Goal: Task Accomplishment & Management: Use online tool/utility

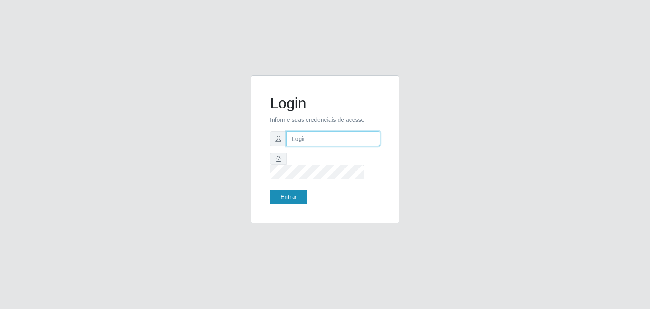
type input "jeisonrede@compras"
click at [299, 190] on button "Entrar" at bounding box center [288, 197] width 37 height 15
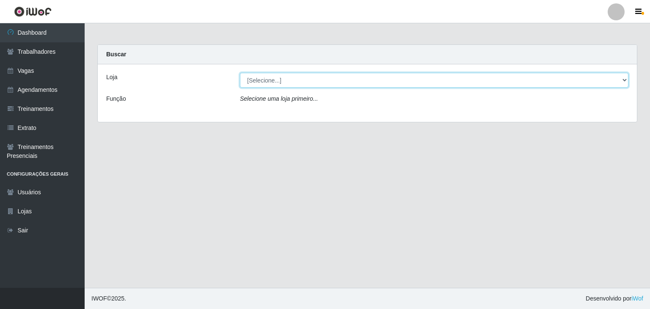
click at [274, 76] on select "[Selecione...] Rede Compras Supermercados - LOJA 1 Rede Compras Supermercados -…" at bounding box center [434, 80] width 389 height 15
select select "161"
click at [240, 73] on select "[Selecione...] Rede Compras Supermercados - LOJA 1 Rede Compras Supermercados -…" at bounding box center [434, 80] width 389 height 15
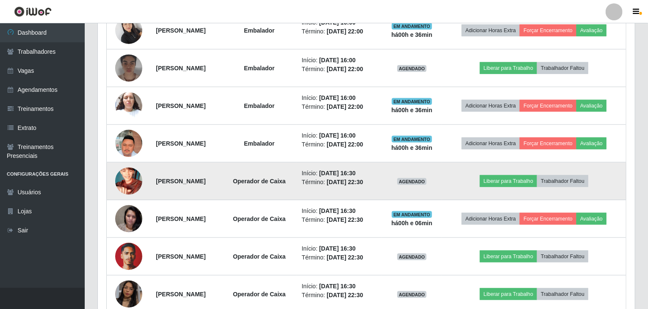
scroll to position [552, 0]
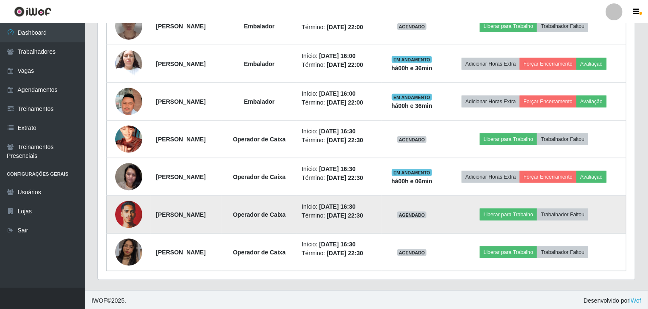
click at [128, 219] on img at bounding box center [128, 214] width 27 height 36
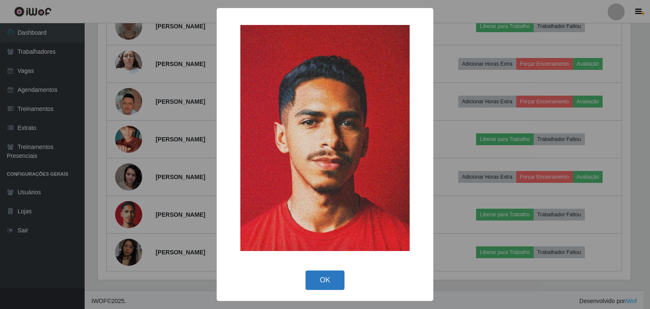
click at [329, 280] on button "OK" at bounding box center [325, 281] width 39 height 20
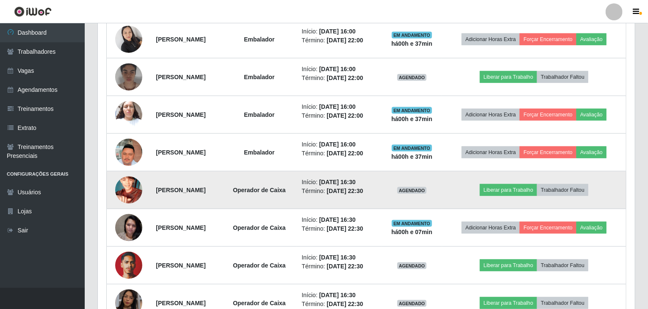
scroll to position [552, 0]
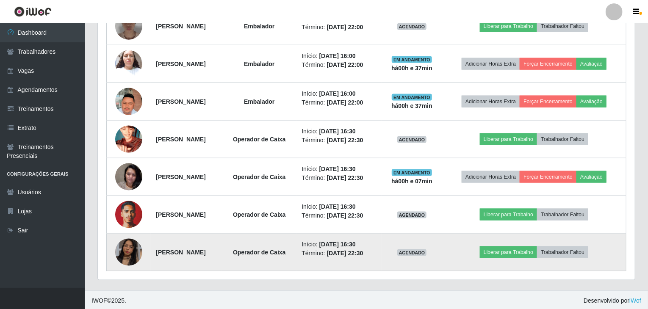
click at [127, 243] on img at bounding box center [128, 252] width 27 height 48
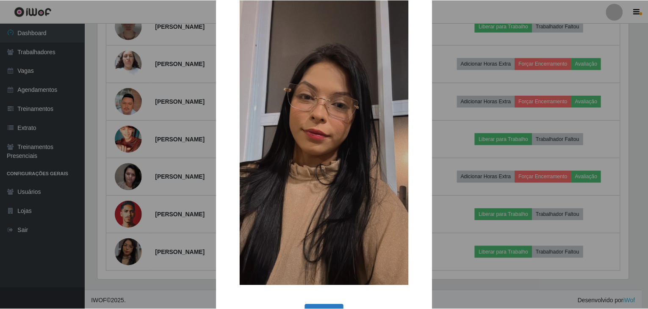
scroll to position [66, 0]
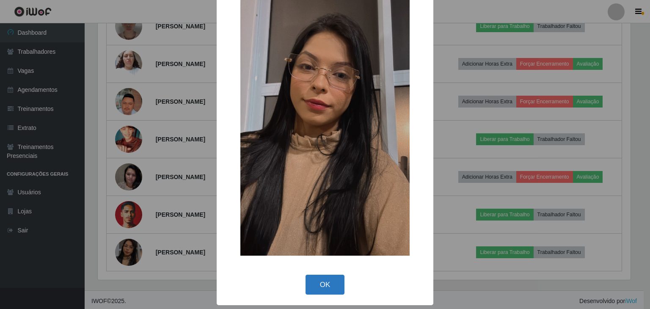
click at [329, 288] on button "OK" at bounding box center [325, 285] width 39 height 20
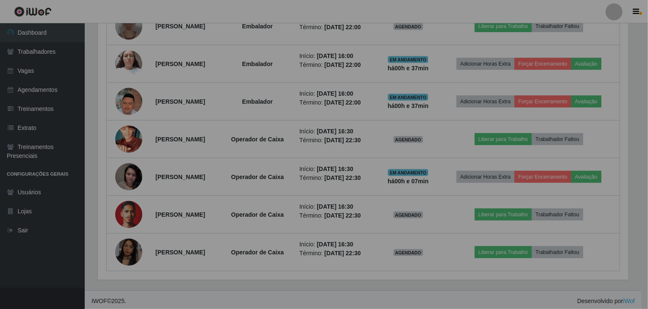
scroll to position [176, 537]
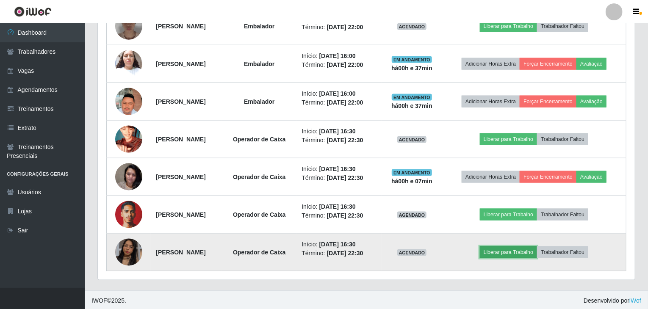
click at [528, 250] on button "Liberar para Trabalho" at bounding box center [508, 252] width 57 height 12
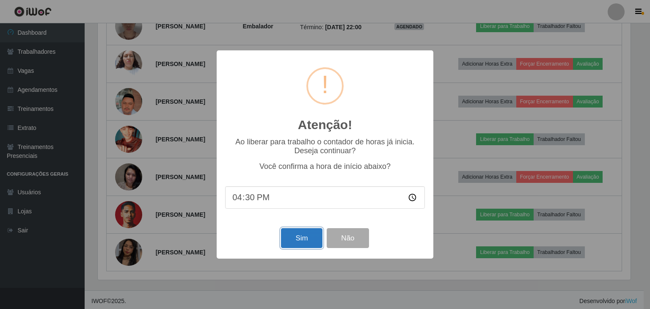
click at [312, 243] on button "Sim" at bounding box center [301, 238] width 41 height 20
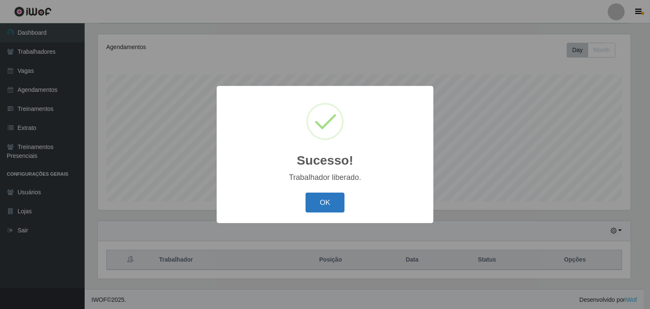
drag, startPoint x: 325, startPoint y: 199, endPoint x: 329, endPoint y: 201, distance: 4.9
click at [325, 198] on button "OK" at bounding box center [325, 203] width 39 height 20
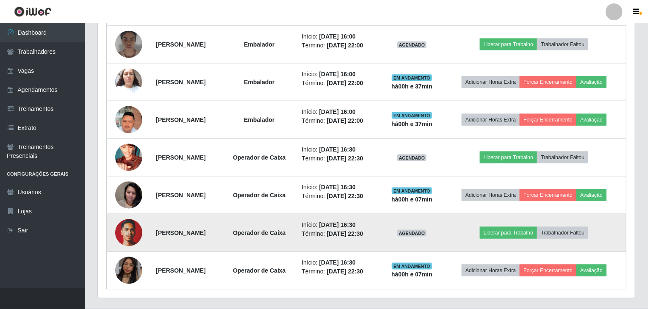
scroll to position [552, 0]
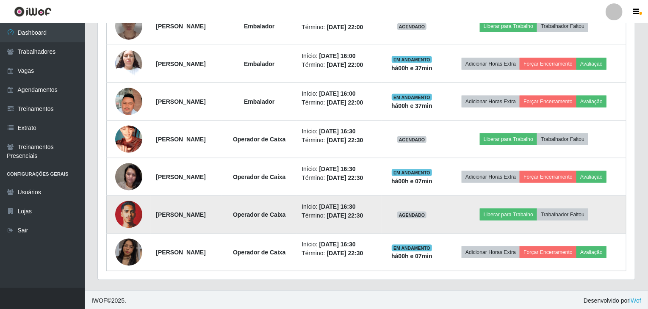
click at [134, 212] on img at bounding box center [128, 214] width 27 height 36
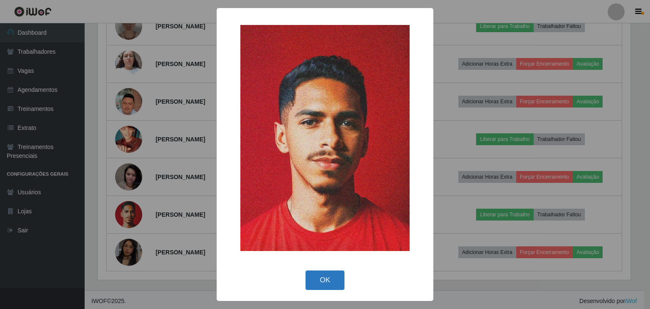
click at [332, 278] on button "OK" at bounding box center [325, 281] width 39 height 20
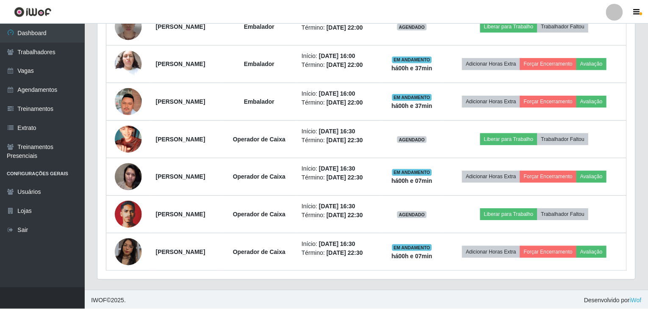
scroll to position [176, 537]
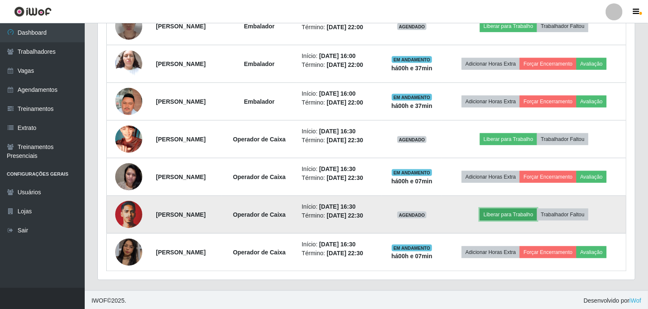
click at [521, 209] on button "Liberar para Trabalho" at bounding box center [508, 215] width 57 height 12
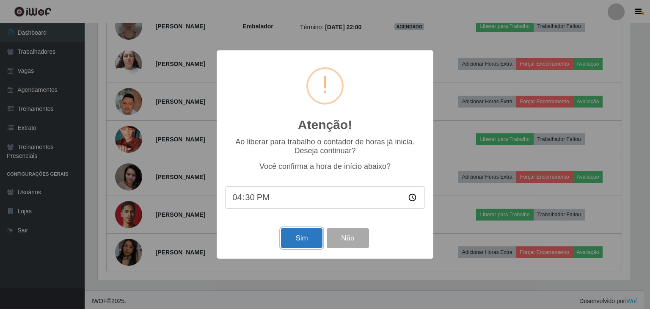
click at [312, 238] on button "Sim" at bounding box center [301, 238] width 41 height 20
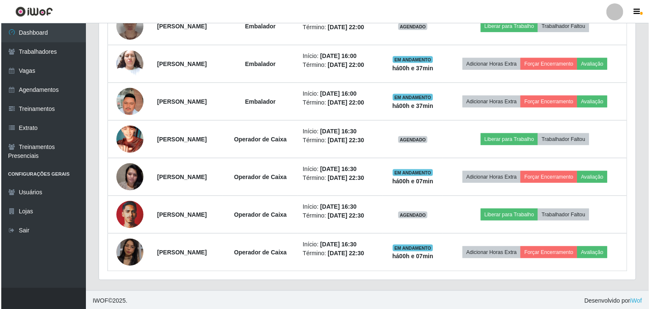
scroll to position [0, 0]
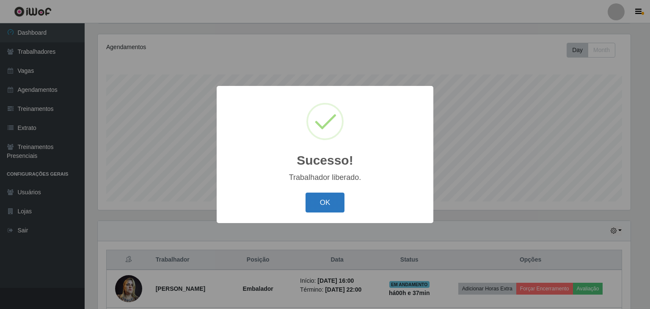
click at [332, 201] on button "OK" at bounding box center [325, 203] width 39 height 20
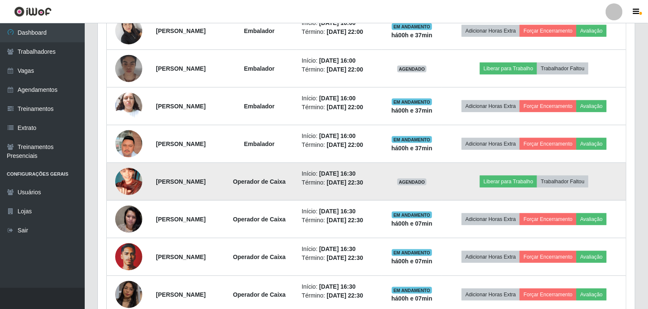
click at [125, 181] on img at bounding box center [128, 182] width 27 height 48
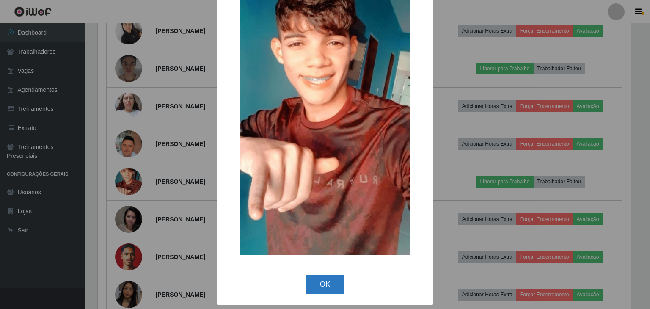
click at [315, 282] on button "OK" at bounding box center [325, 285] width 39 height 20
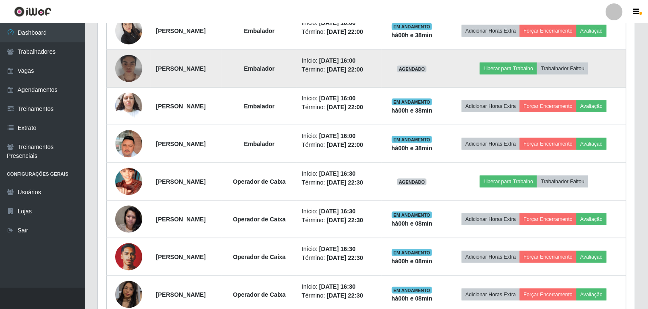
click at [124, 63] on img at bounding box center [128, 69] width 27 height 34
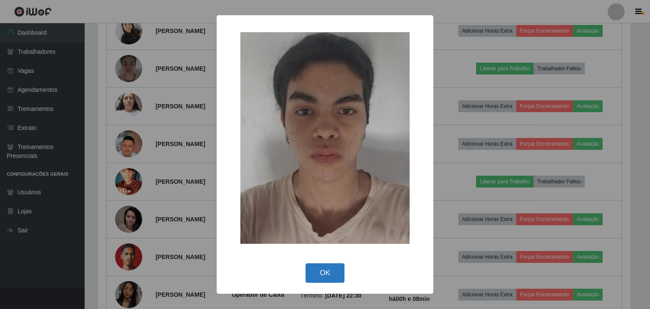
click at [315, 271] on button "OK" at bounding box center [325, 273] width 39 height 20
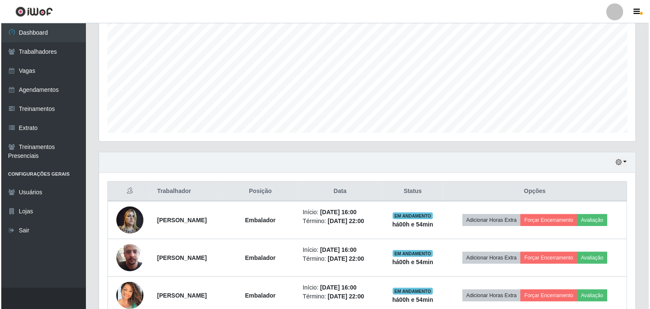
scroll to position [552, 0]
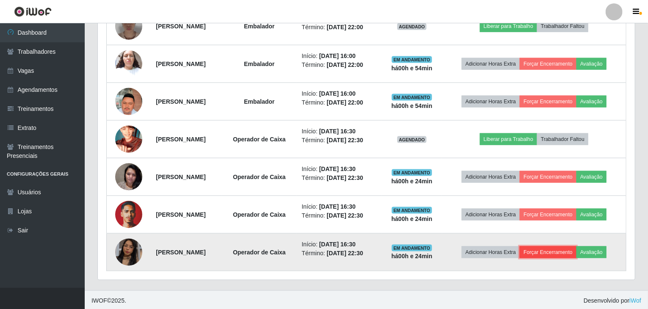
click at [566, 255] on button "Forçar Encerramento" at bounding box center [548, 252] width 57 height 12
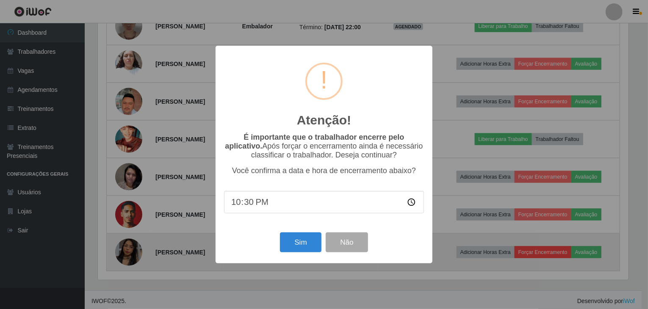
scroll to position [176, 534]
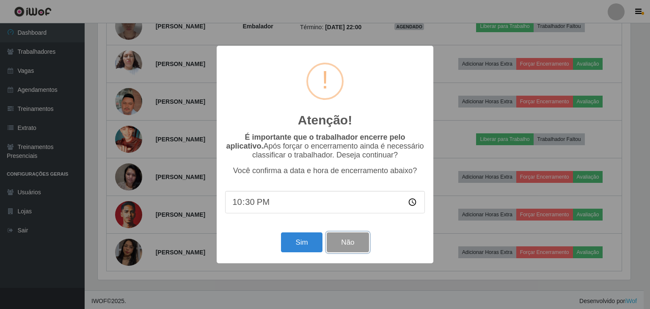
click at [343, 241] on button "Não" at bounding box center [348, 242] width 42 height 20
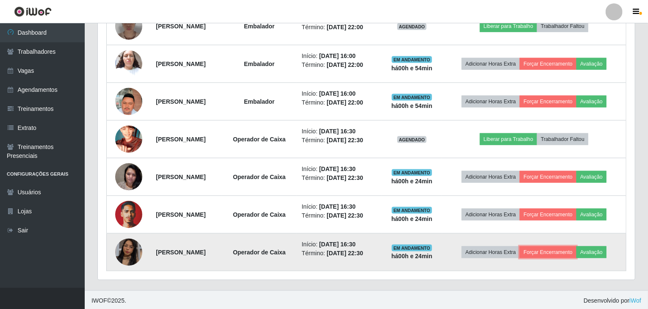
scroll to position [176, 537]
click at [606, 249] on button "Avaliação" at bounding box center [591, 252] width 30 height 12
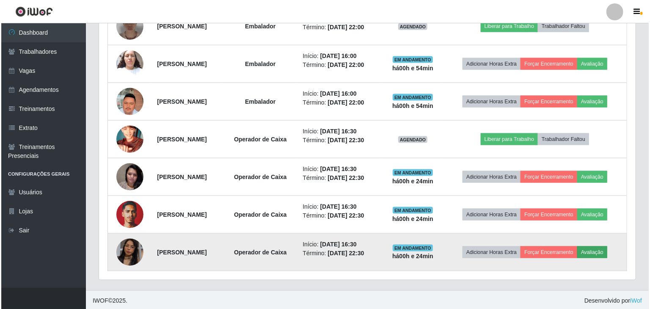
scroll to position [176, 534]
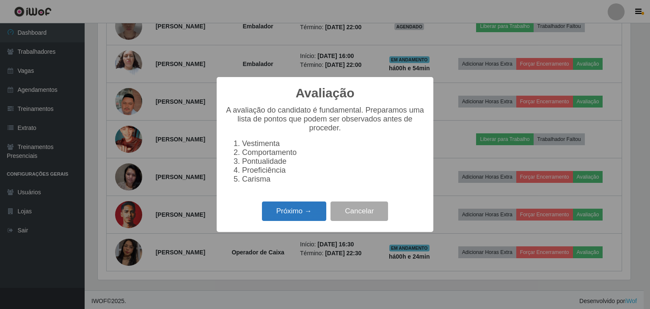
click at [302, 216] on button "Próximo →" at bounding box center [294, 212] width 64 height 20
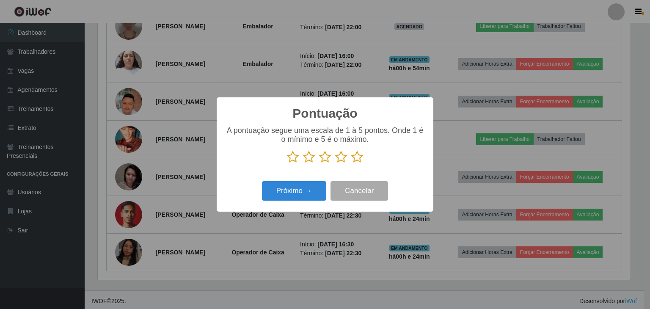
scroll to position [423256, 422899]
click at [291, 160] on icon at bounding box center [293, 157] width 12 height 13
click at [287, 163] on input "radio" at bounding box center [287, 163] width 0 height 0
click at [304, 199] on button "Próximo →" at bounding box center [294, 191] width 64 height 20
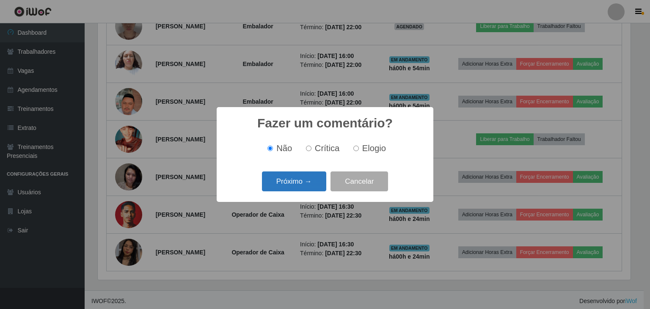
click at [301, 185] on button "Próximo →" at bounding box center [294, 181] width 64 height 20
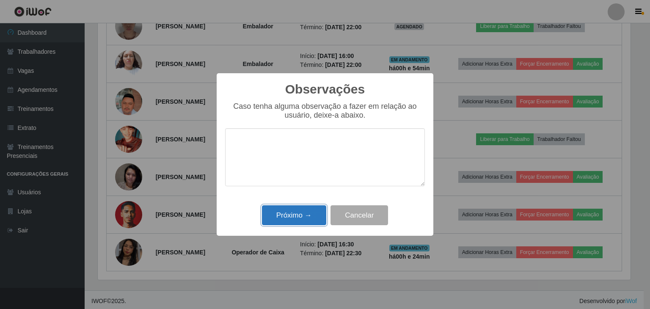
click at [296, 215] on button "Próximo →" at bounding box center [294, 215] width 64 height 20
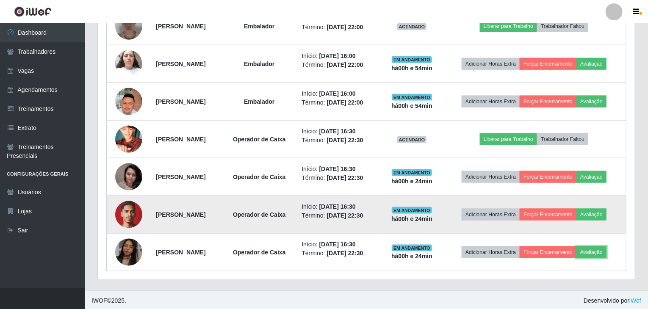
scroll to position [176, 537]
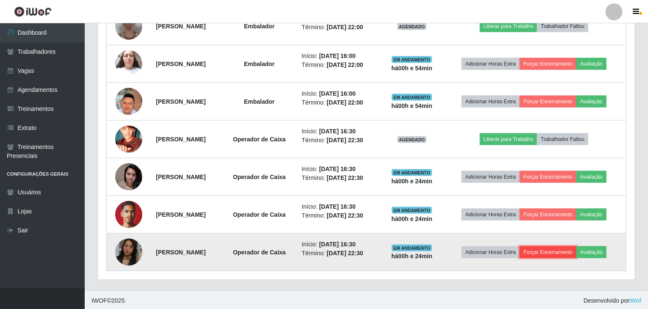
click at [572, 251] on button "Forçar Encerramento" at bounding box center [548, 252] width 57 height 12
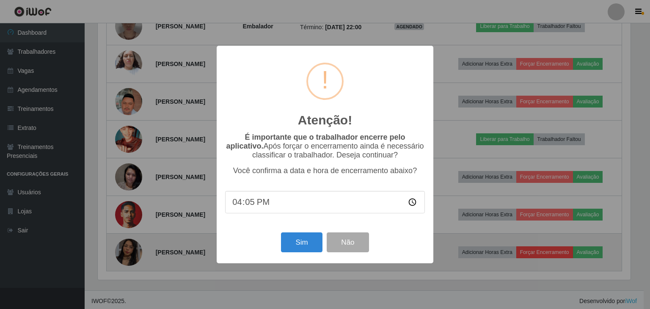
type input "16:54"
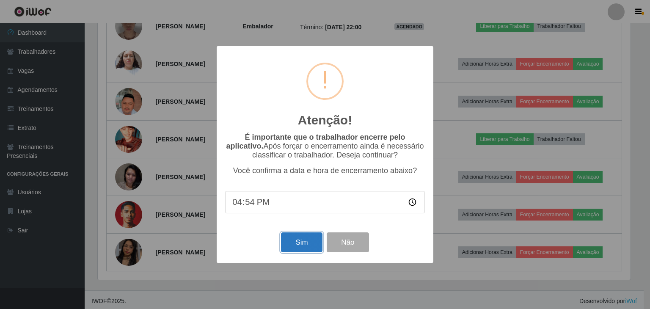
click at [305, 252] on button "Sim" at bounding box center [301, 242] width 41 height 20
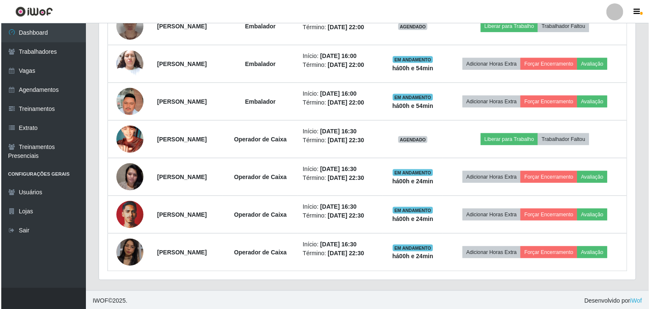
scroll to position [101, 0]
